Goal: Task Accomplishment & Management: Use online tool/utility

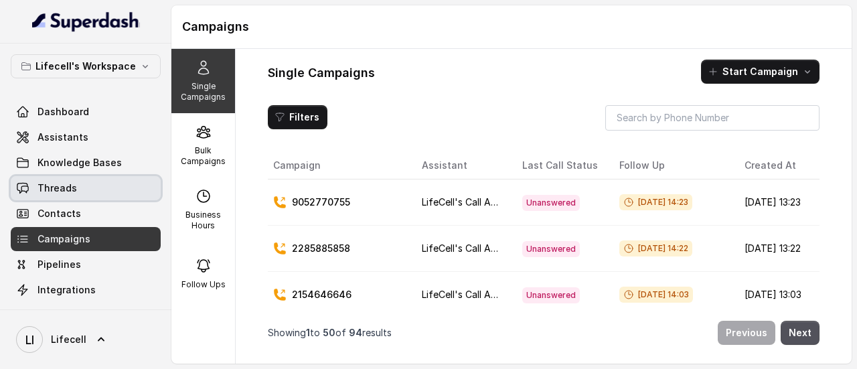
click at [69, 191] on span "Threads" at bounding box center [56, 187] width 39 height 13
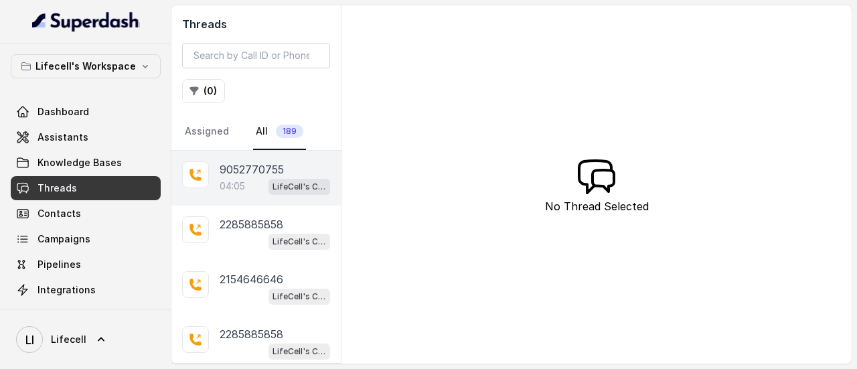
click at [252, 173] on p "9052770755" at bounding box center [252, 169] width 64 height 16
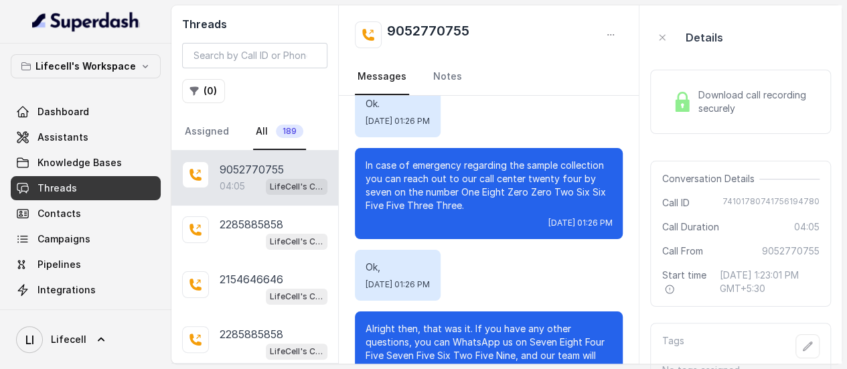
scroll to position [2332, 0]
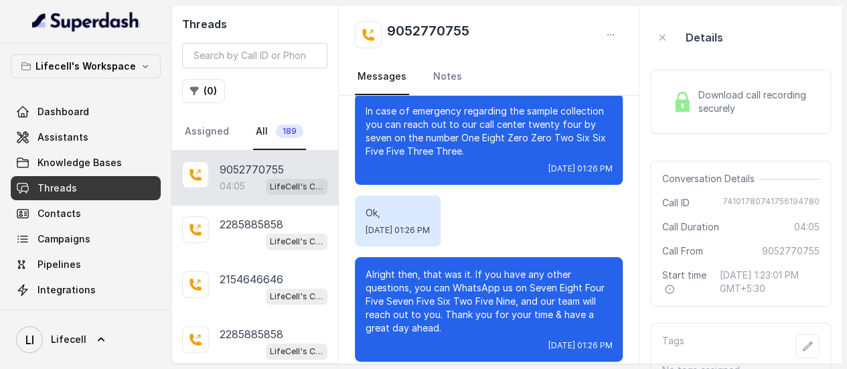
click at [734, 92] on span "Download call recording securely" at bounding box center [756, 101] width 116 height 27
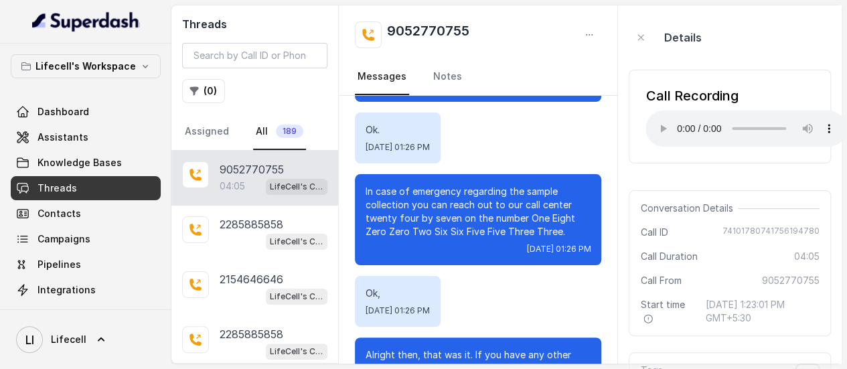
scroll to position [2398, 0]
